Goal: Transaction & Acquisition: Download file/media

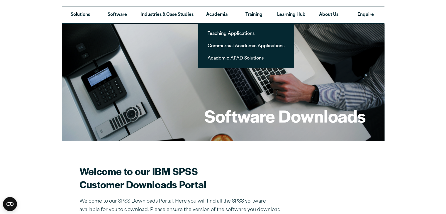
scroll to position [21, 0]
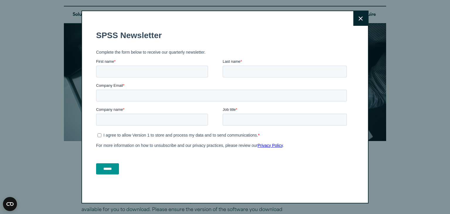
click at [362, 22] on button "Close" at bounding box center [360, 18] width 15 height 15
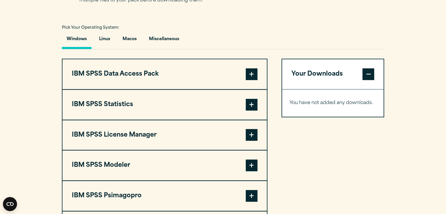
scroll to position [416, 0]
click at [79, 40] on button "Windows" at bounding box center [77, 41] width 30 height 17
click at [134, 65] on button "IBM SPSS Data Access Pack" at bounding box center [164, 74] width 204 height 30
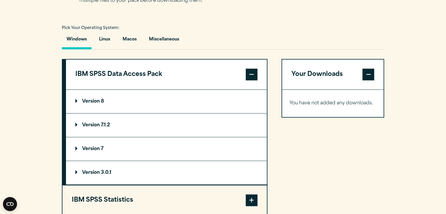
click at [134, 65] on button "IBM SPSS Data Access Pack" at bounding box center [166, 74] width 201 height 30
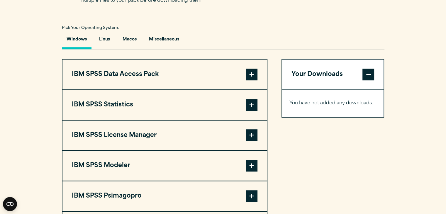
click at [130, 113] on button "IBM SPSS Statistics" at bounding box center [164, 105] width 204 height 30
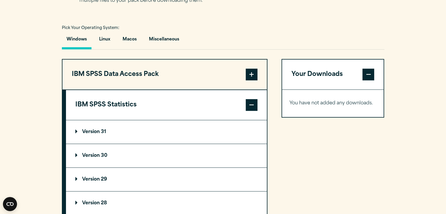
click at [124, 129] on summary "Version 31" at bounding box center [166, 131] width 201 height 23
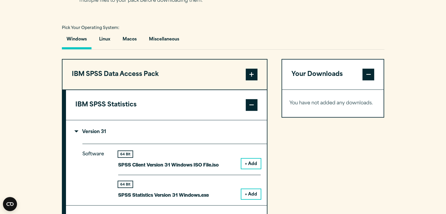
click at [248, 189] on button "+ Add" at bounding box center [250, 194] width 19 height 10
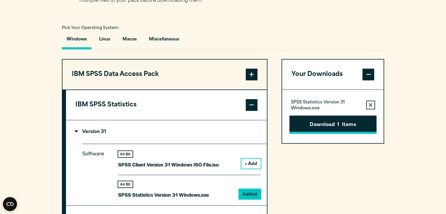
click at [342, 123] on button "Download 1 Items" at bounding box center [332, 124] width 87 height 18
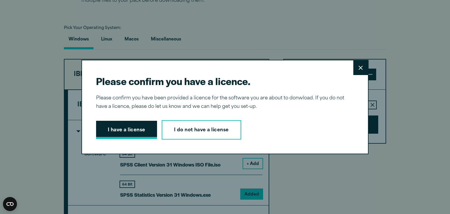
click at [130, 126] on button "I have a license" at bounding box center [126, 130] width 61 height 18
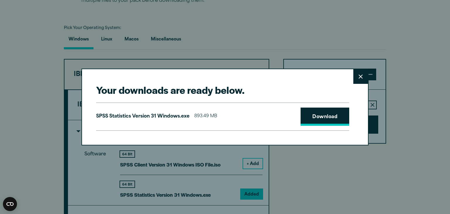
click at [307, 122] on link "Download" at bounding box center [325, 117] width 49 height 18
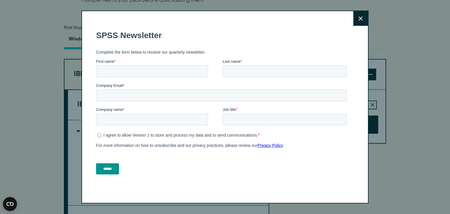
click at [355, 18] on button "Close" at bounding box center [360, 18] width 15 height 15
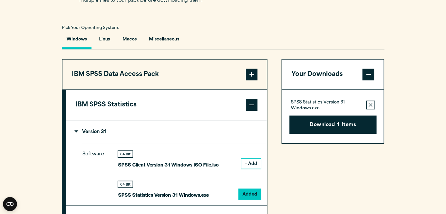
click at [194, 20] on section "Select your software downloads Use the table below to find and navigate to your…" at bounding box center [223, 207] width 446 height 515
